Goal: Find specific page/section: Find specific page/section

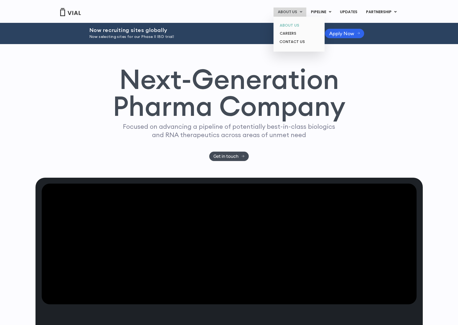
click at [293, 24] on link "ABOUT US" at bounding box center [298, 25] width 47 height 8
